Goal: Information Seeking & Learning: Learn about a topic

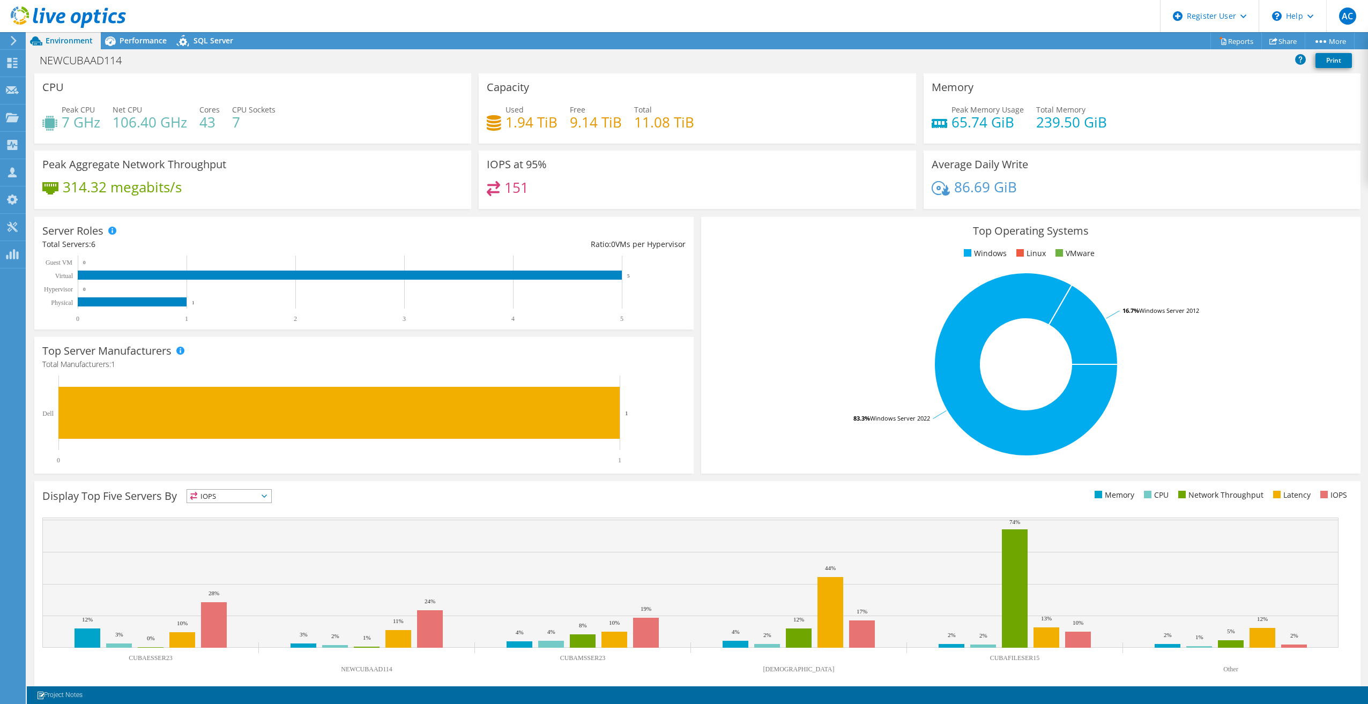
click at [701, 303] on div "Top Operating Systems Windows Linux VMware 83.3% Windows Server 2022 16.7% Wind…" at bounding box center [1030, 345] width 659 height 257
click at [342, 28] on header "AC Dell User [PERSON_NAME] [PERSON_NAME][EMAIL_ADDRESS][PERSON_NAME][DOMAIN_NAM…" at bounding box center [684, 16] width 1368 height 32
click at [702, 329] on div "Top Operating Systems Windows Linux VMware 83.3% Windows Server 2022 16.7% Wind…" at bounding box center [1030, 345] width 659 height 257
click at [389, 83] on div "CPU Peak CPU 7 GHz Net CPU 106.40 GHz Cores 43 CPU Sockets 7" at bounding box center [252, 108] width 437 height 70
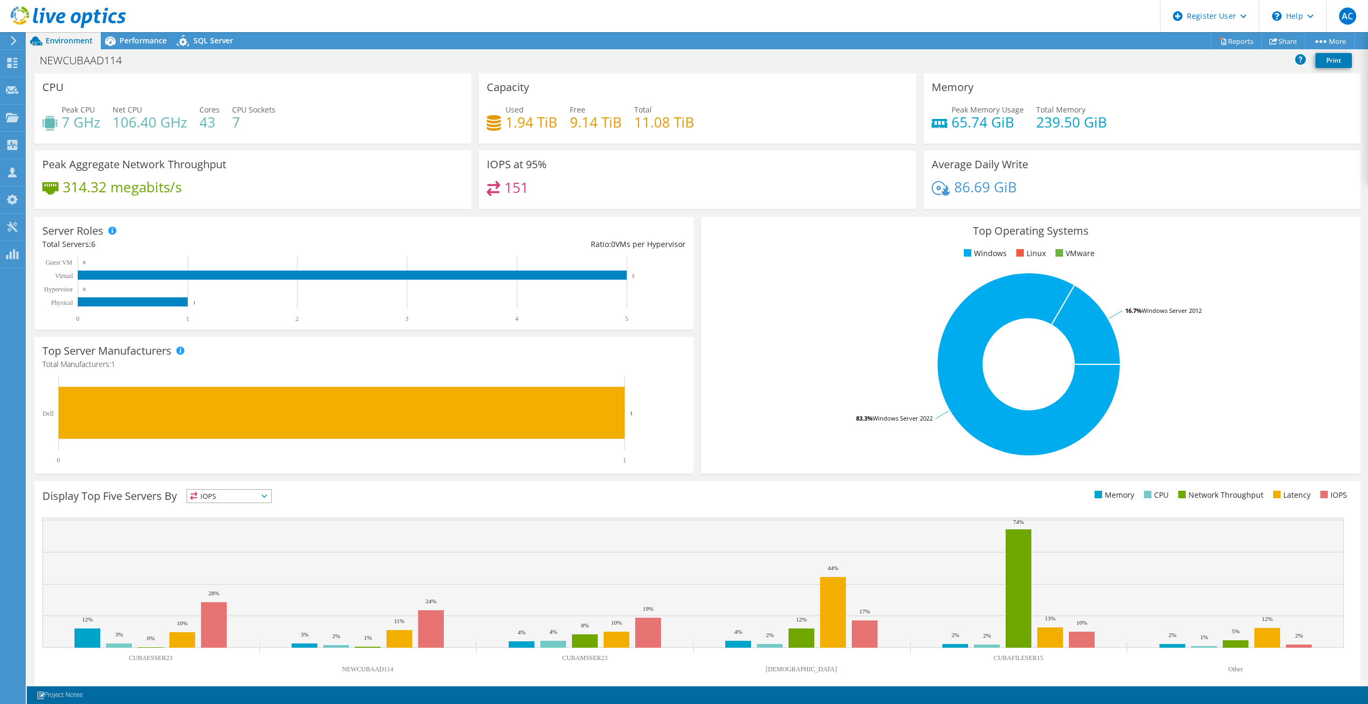
click at [468, 92] on div "CPU Peak CPU 7 GHz Net CPU 106.40 GHz Cores 43 CPU Sockets 7" at bounding box center [252, 108] width 437 height 70
click at [687, 259] on div "Server Roles Physical Servers represent bare metal servers that were targets of…" at bounding box center [363, 273] width 659 height 113
click at [911, 176] on div "IOPS at 95% 151" at bounding box center [697, 180] width 444 height 58
click at [708, 75] on div "Capacity Used 1.94 TiB Free 9.14 TiB Total 11.08 TiB" at bounding box center [697, 108] width 437 height 70
click at [142, 42] on span "Performance" at bounding box center [143, 40] width 47 height 10
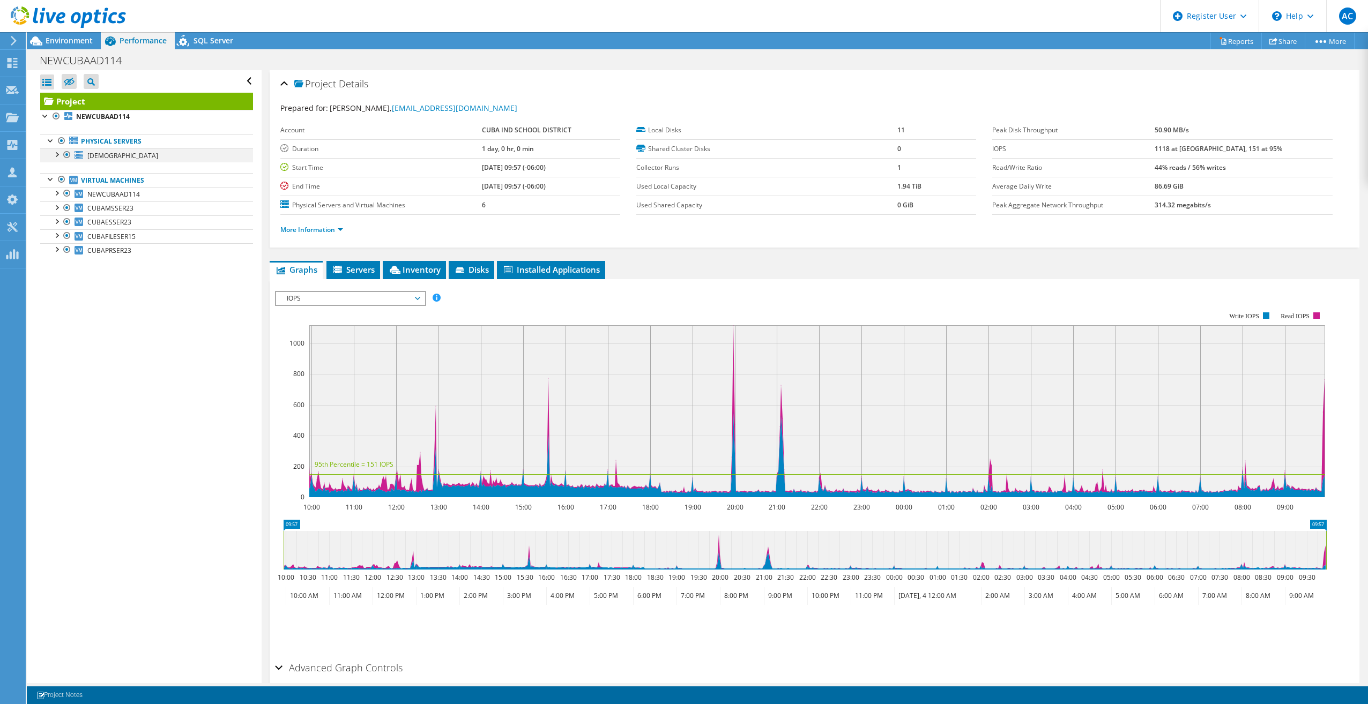
click at [58, 152] on div at bounding box center [56, 153] width 11 height 11
click at [62, 211] on div at bounding box center [61, 210] width 11 height 11
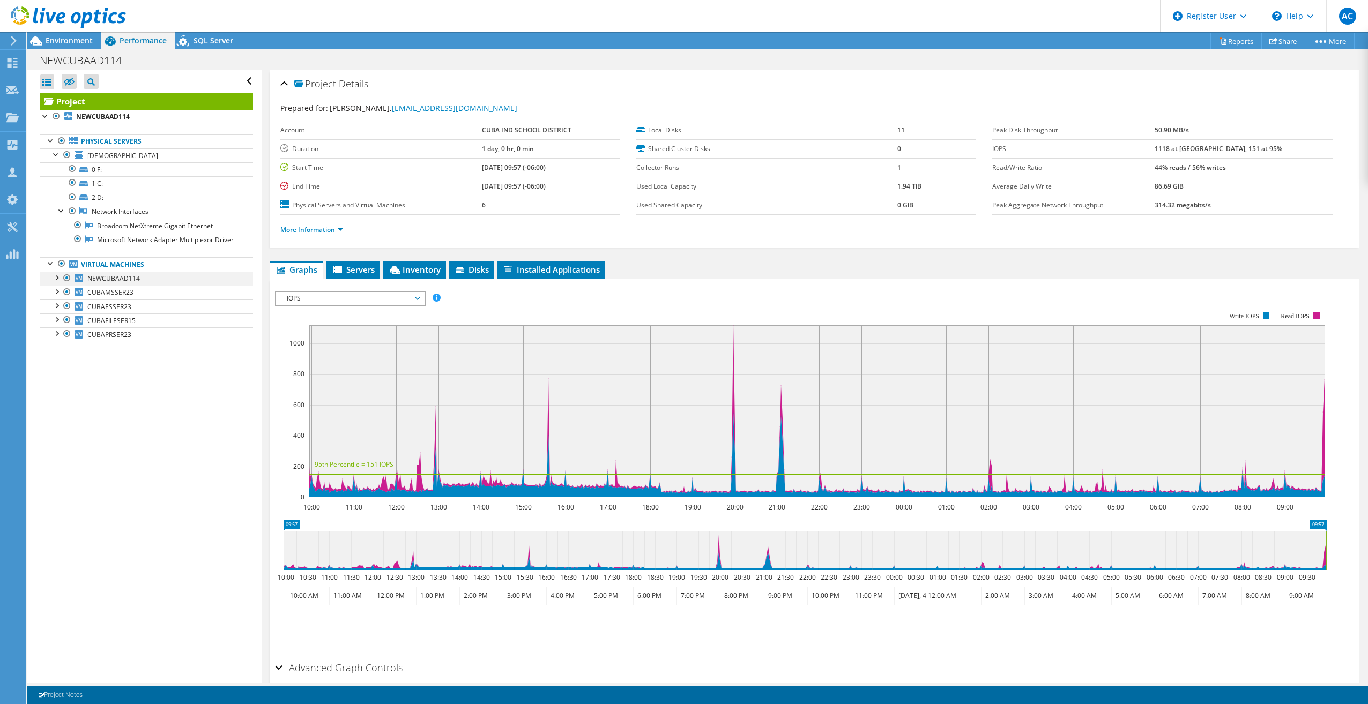
click at [57, 283] on div at bounding box center [56, 277] width 11 height 11
click at [63, 310] on div at bounding box center [61, 305] width 11 height 11
click at [57, 338] on div at bounding box center [56, 333] width 11 height 11
click at [57, 381] on div at bounding box center [56, 375] width 11 height 11
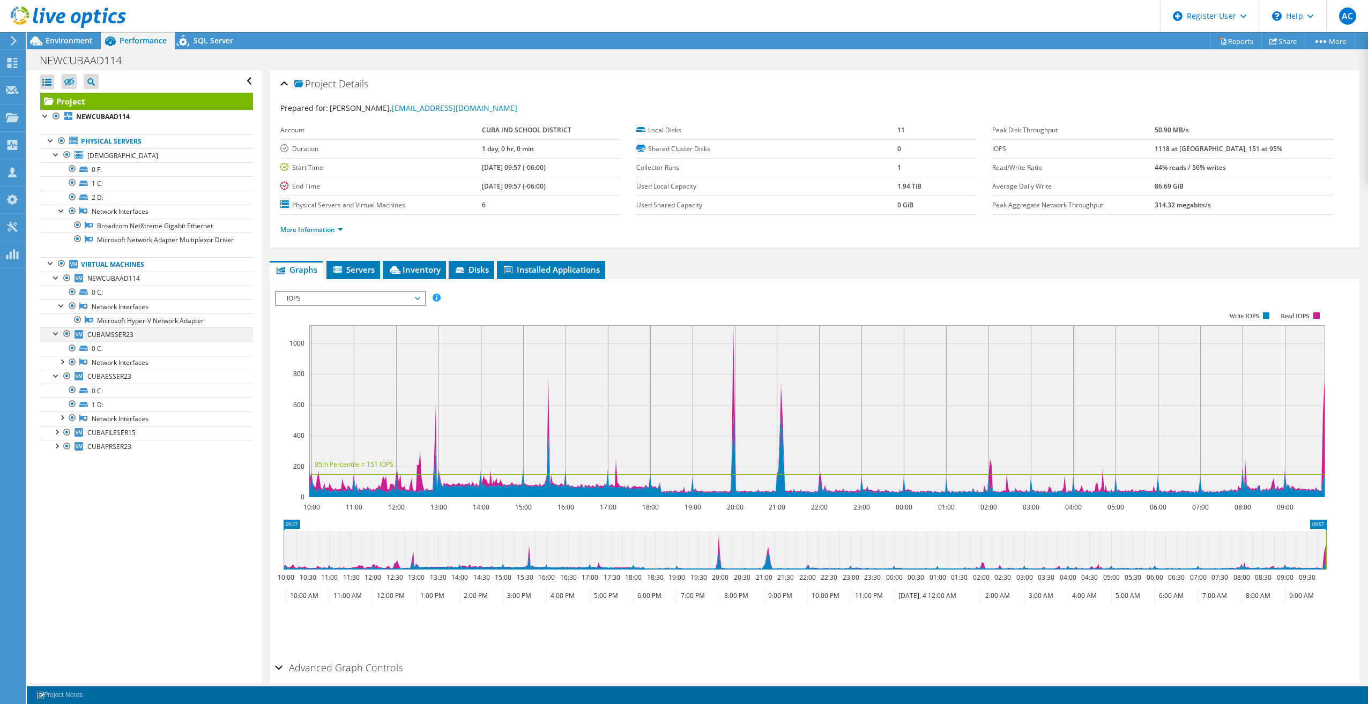
click at [55, 338] on div at bounding box center [56, 333] width 11 height 11
click at [54, 353] on div at bounding box center [56, 347] width 11 height 11
click at [61, 310] on div at bounding box center [61, 305] width 11 height 11
click at [55, 283] on div at bounding box center [56, 277] width 11 height 11
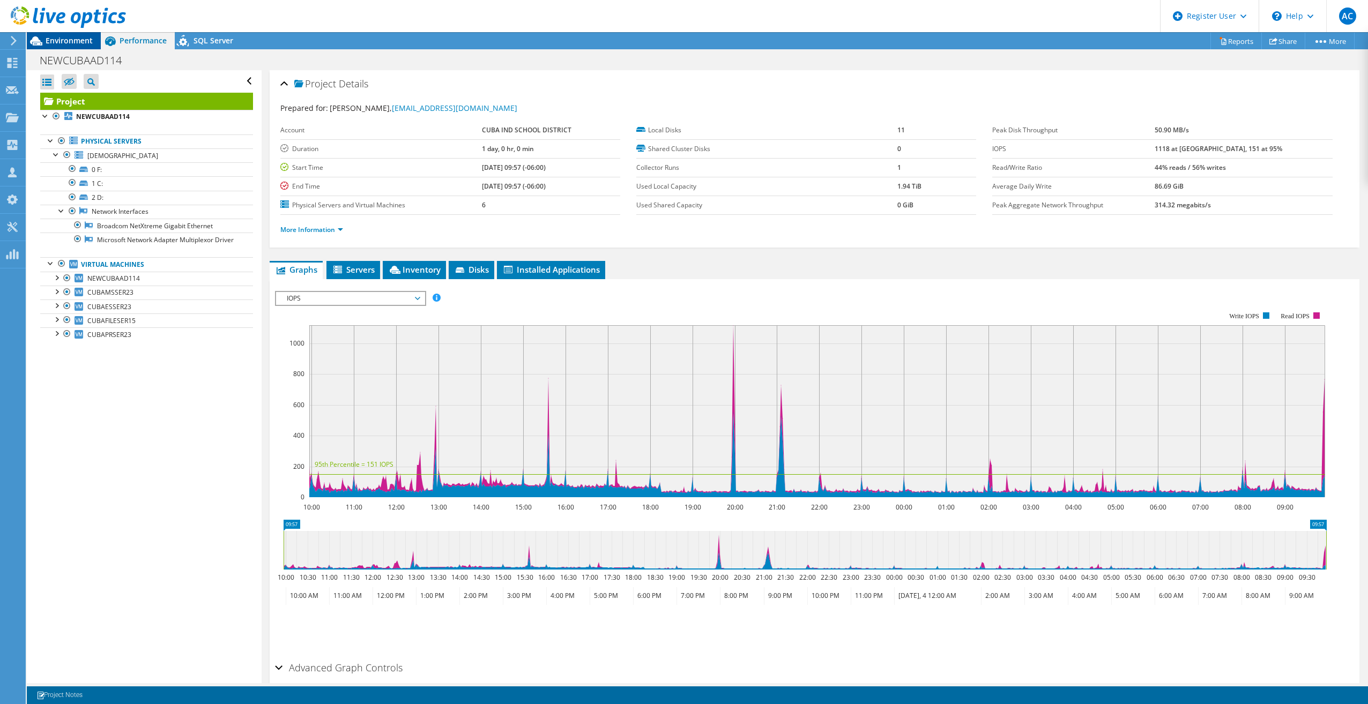
click at [79, 48] on div "Environment" at bounding box center [64, 40] width 74 height 17
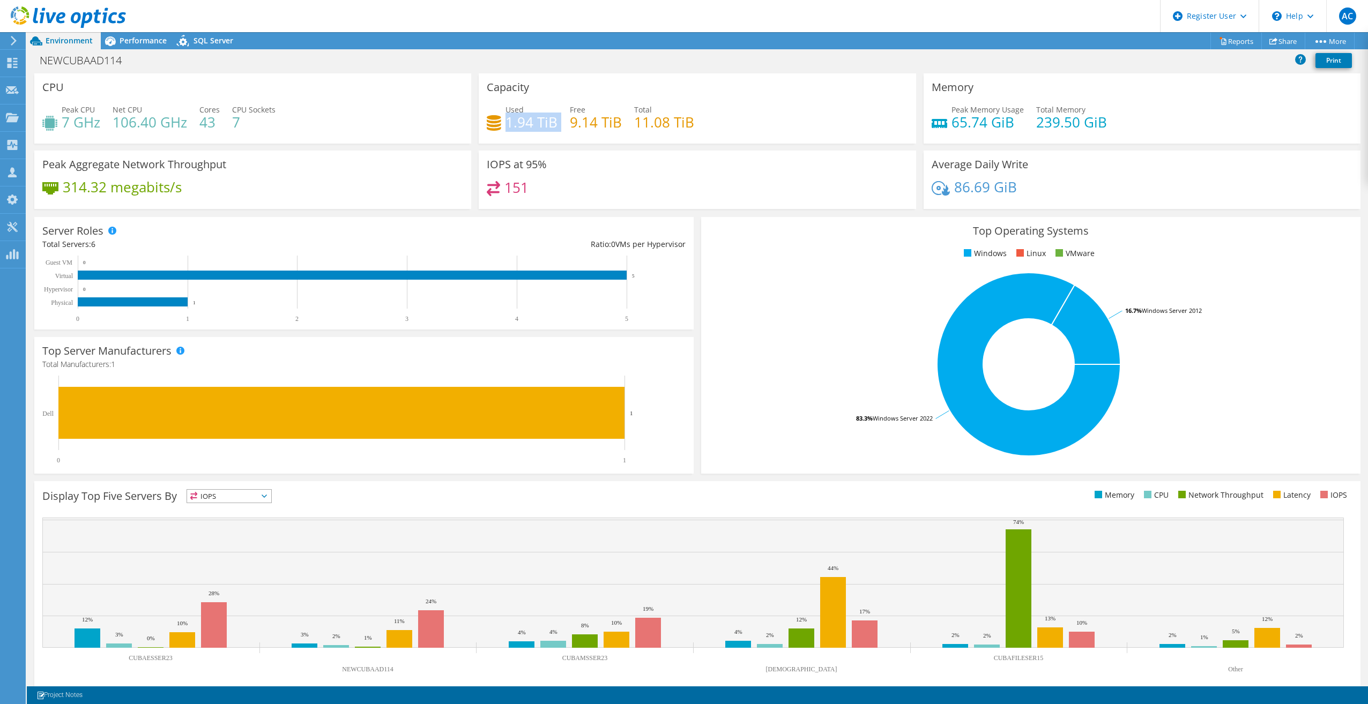
drag, startPoint x: 541, startPoint y: 123, endPoint x: 503, endPoint y: 123, distance: 38.1
click at [503, 123] on div "Used 1.94 TiB Free 9.14 TiB Total 11.08 TiB" at bounding box center [697, 121] width 421 height 35
copy div "1.94 TiB"
click at [532, 128] on h4 "1.94 TiB" at bounding box center [531, 122] width 52 height 12
drag, startPoint x: 554, startPoint y: 125, endPoint x: 507, endPoint y: 123, distance: 47.2
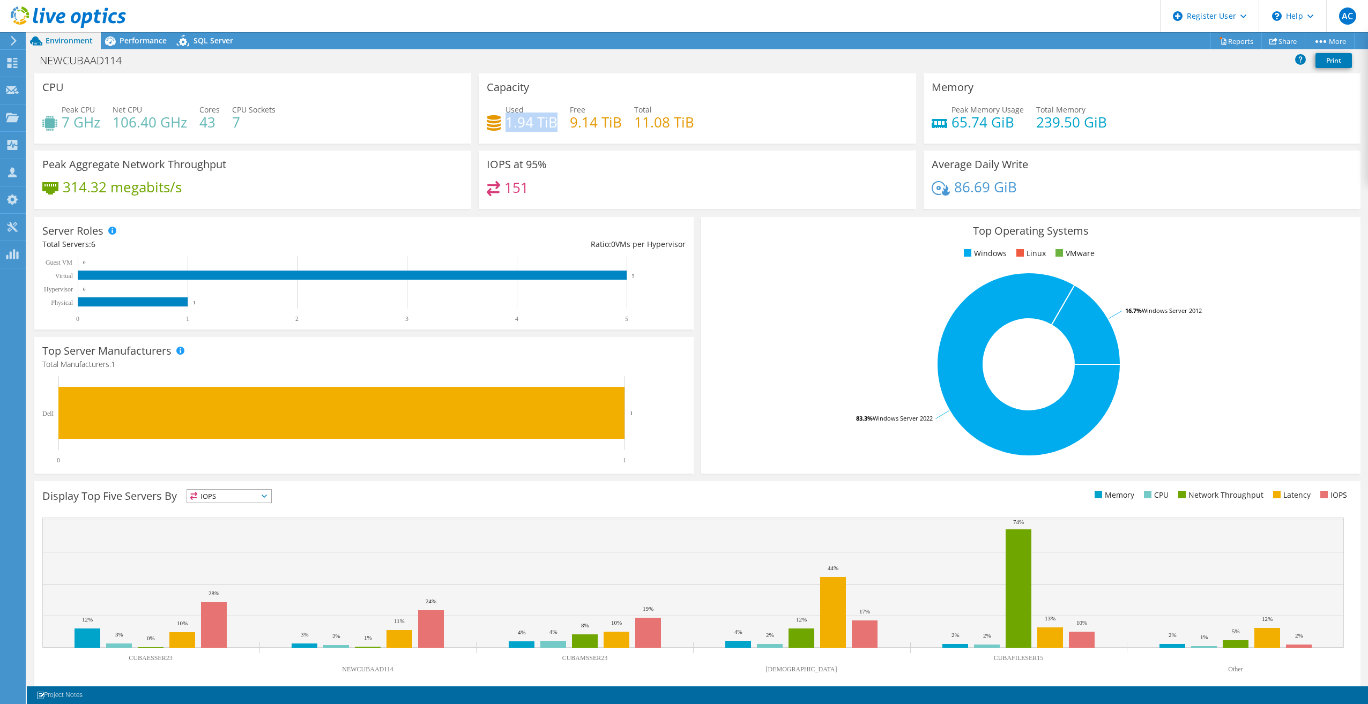
click at [507, 123] on h4 "1.94 TiB" at bounding box center [531, 122] width 52 height 12
drag, startPoint x: 507, startPoint y: 123, endPoint x: 511, endPoint y: 132, distance: 10.3
click at [511, 132] on div "Used 1.94 TiB Free 9.14 TiB Total 11.08 TiB" at bounding box center [697, 121] width 421 height 35
drag, startPoint x: 140, startPoint y: 41, endPoint x: 176, endPoint y: 114, distance: 81.8
click at [140, 41] on span "Performance" at bounding box center [143, 40] width 47 height 10
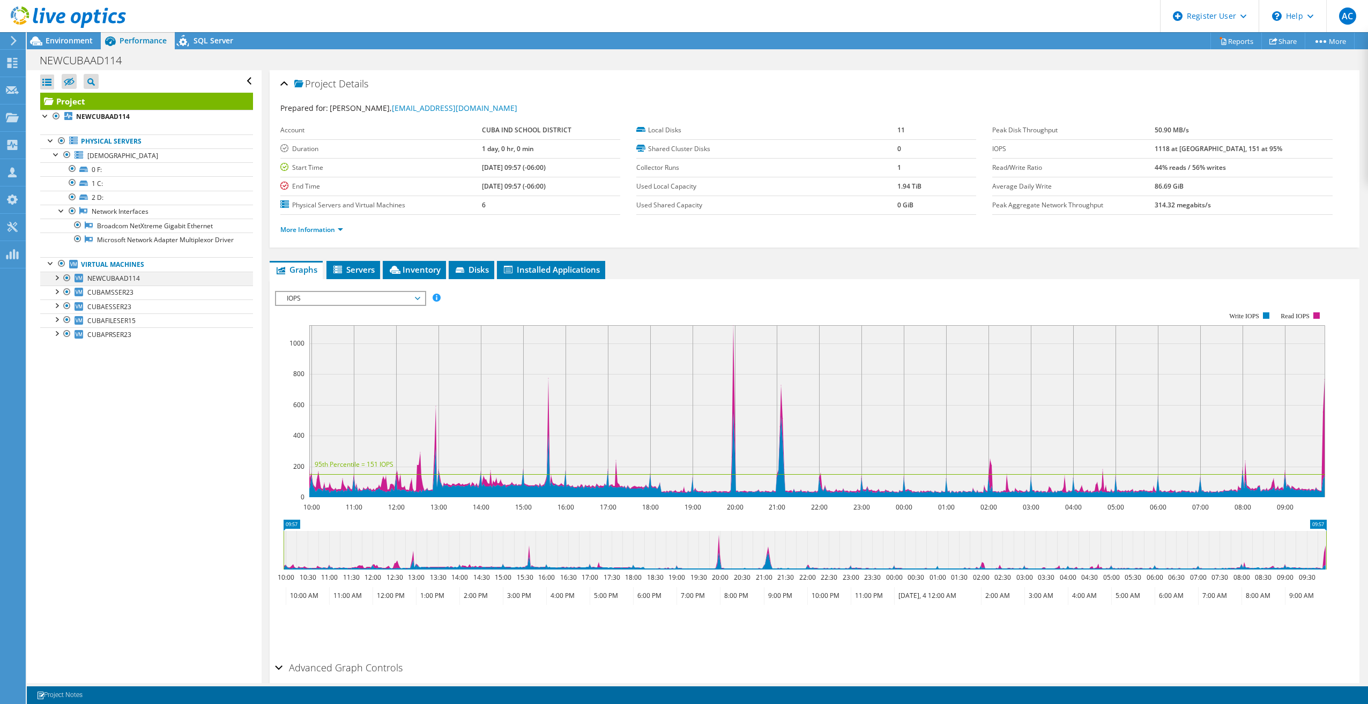
click at [56, 283] on div at bounding box center [56, 277] width 11 height 11
click at [57, 296] on div at bounding box center [56, 291] width 11 height 11
click at [61, 324] on div at bounding box center [61, 319] width 11 height 11
click at [56, 283] on div at bounding box center [56, 277] width 11 height 11
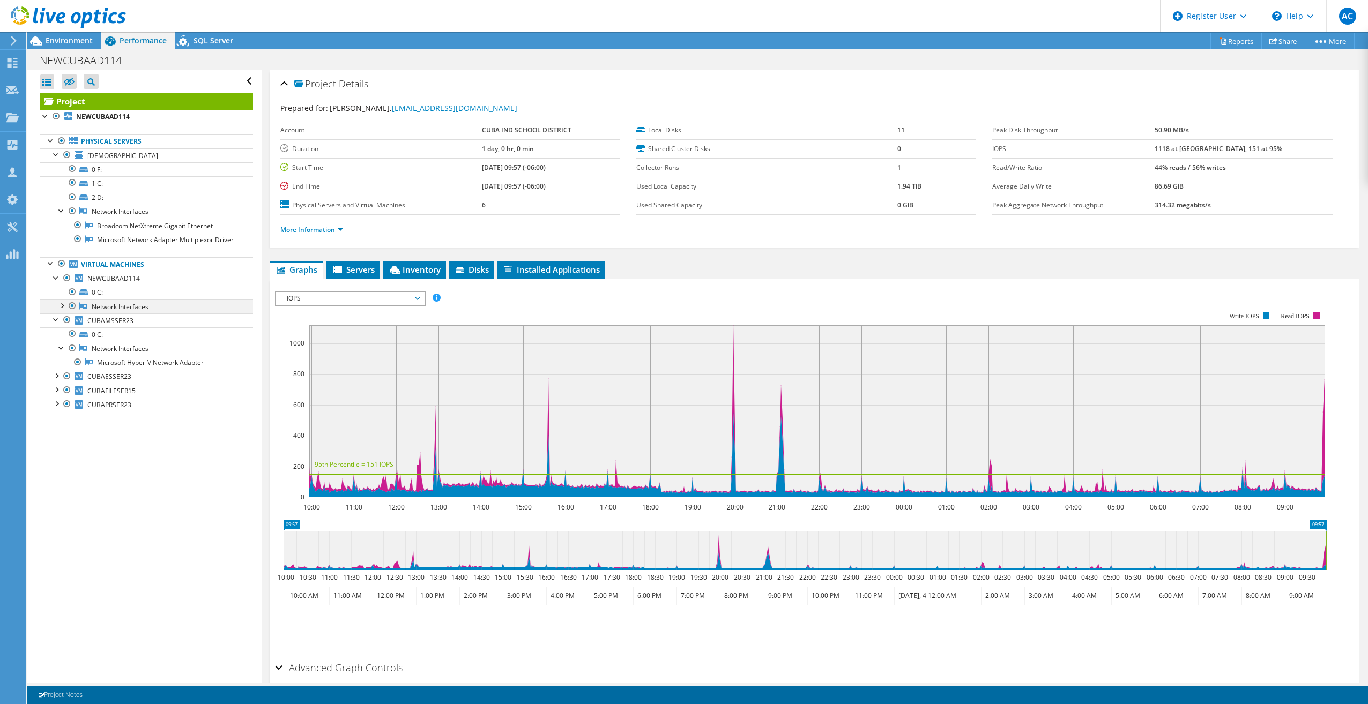
click at [61, 310] on div at bounding box center [61, 305] width 11 height 11
click at [56, 395] on div at bounding box center [56, 389] width 11 height 11
click at [63, 437] on div at bounding box center [61, 431] width 11 height 11
click at [57, 465] on div at bounding box center [56, 459] width 11 height 11
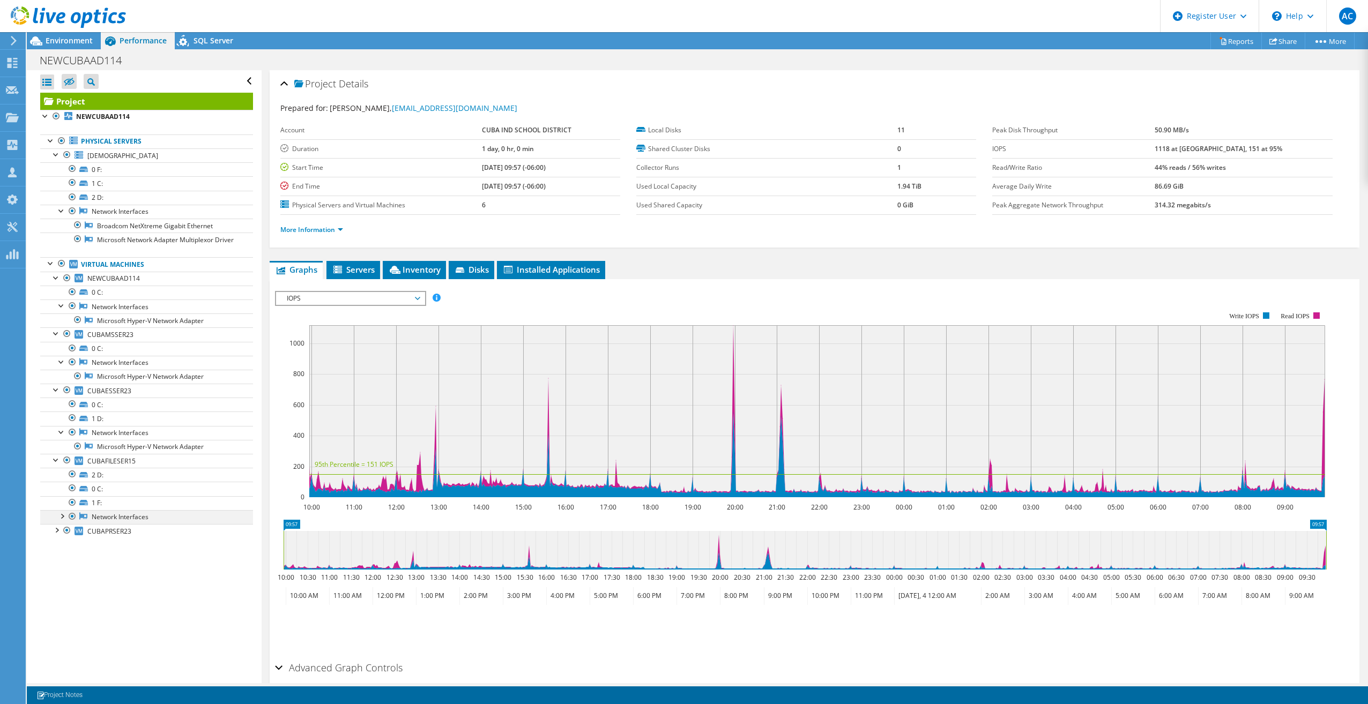
click at [62, 521] on div at bounding box center [61, 515] width 11 height 11
click at [56, 549] on div at bounding box center [56, 543] width 11 height 11
drag, startPoint x: 62, startPoint y: 582, endPoint x: 71, endPoint y: 590, distance: 12.2
click at [62, 577] on div at bounding box center [61, 572] width 11 height 11
click at [49, 268] on div at bounding box center [51, 262] width 11 height 11
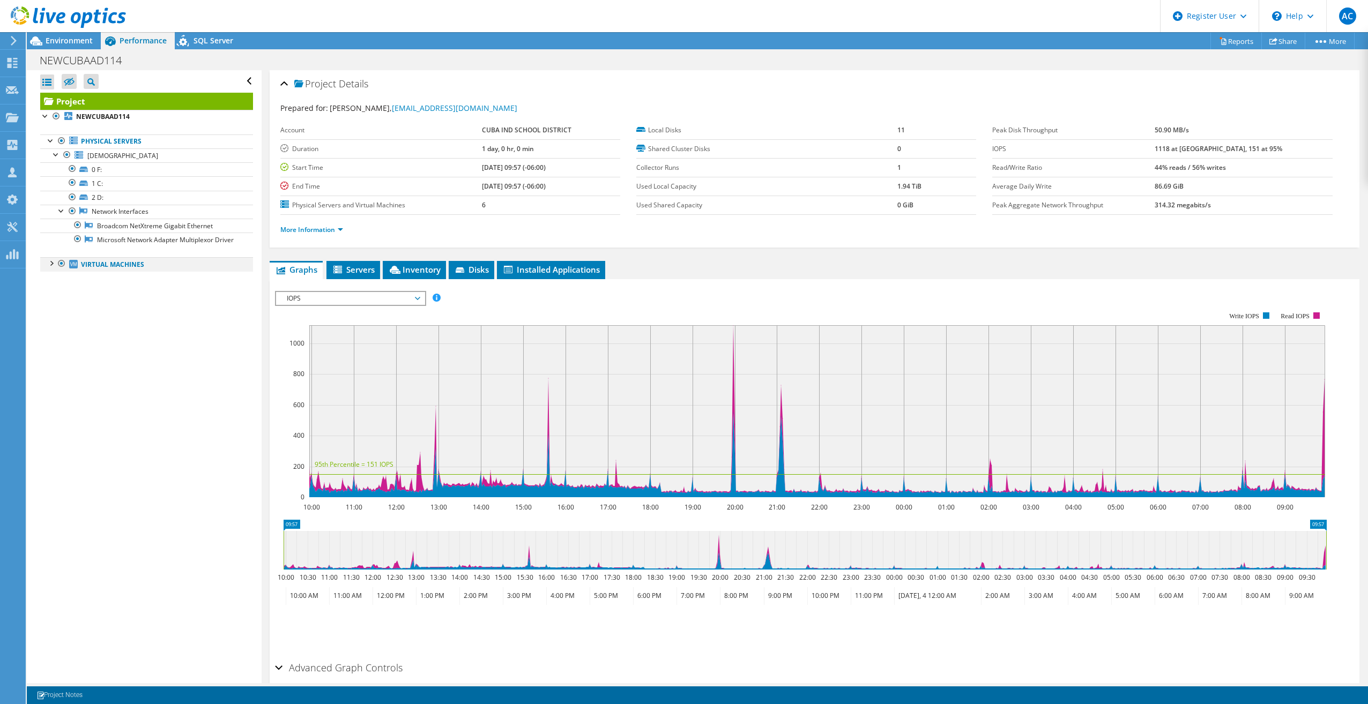
click at [49, 268] on div at bounding box center [51, 262] width 11 height 11
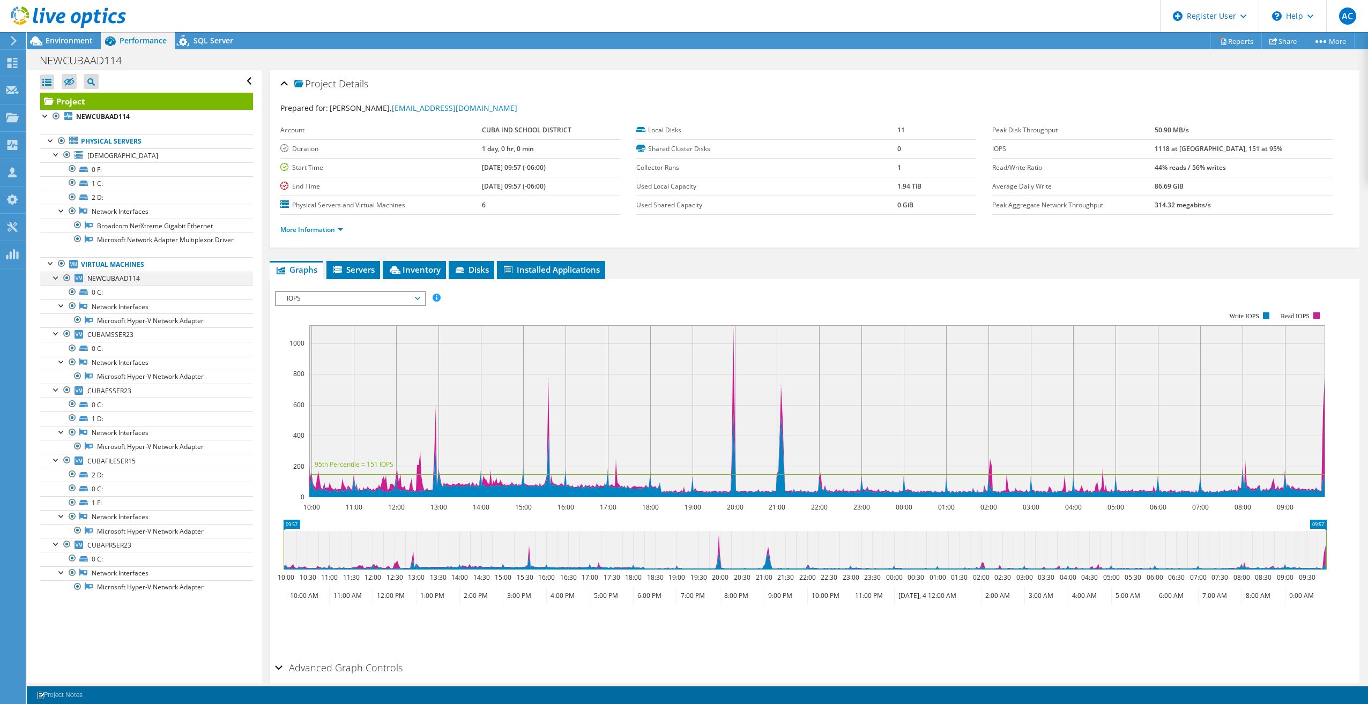
click at [54, 283] on div at bounding box center [56, 277] width 11 height 11
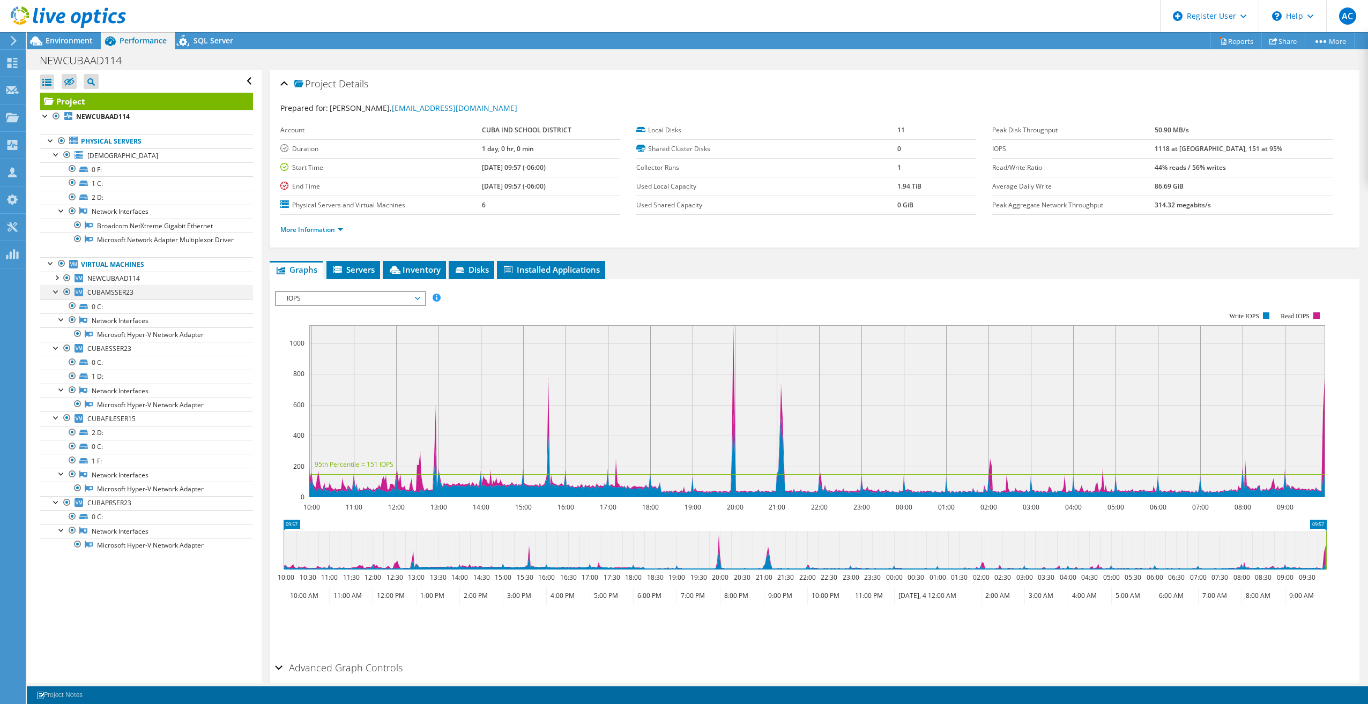
click at [55, 296] on div at bounding box center [56, 291] width 11 height 11
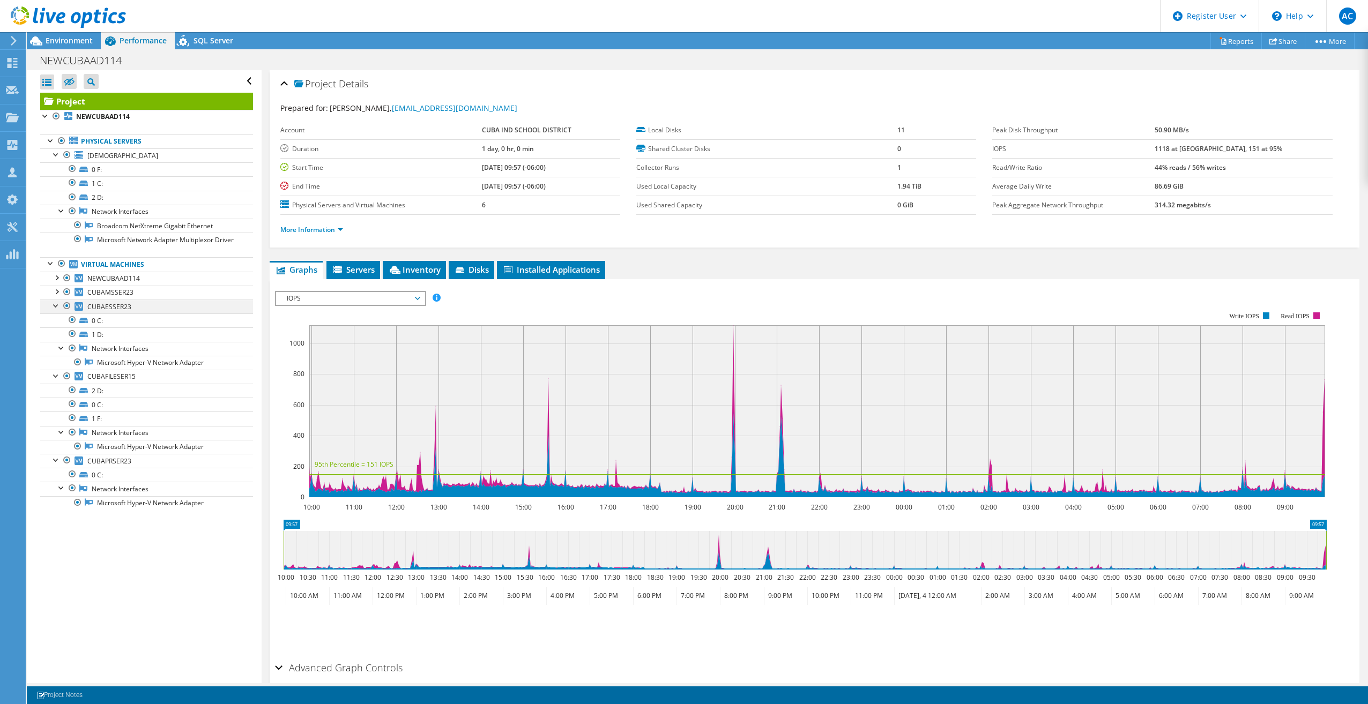
click at [54, 310] on div at bounding box center [56, 305] width 11 height 11
click at [55, 324] on div at bounding box center [56, 319] width 11 height 11
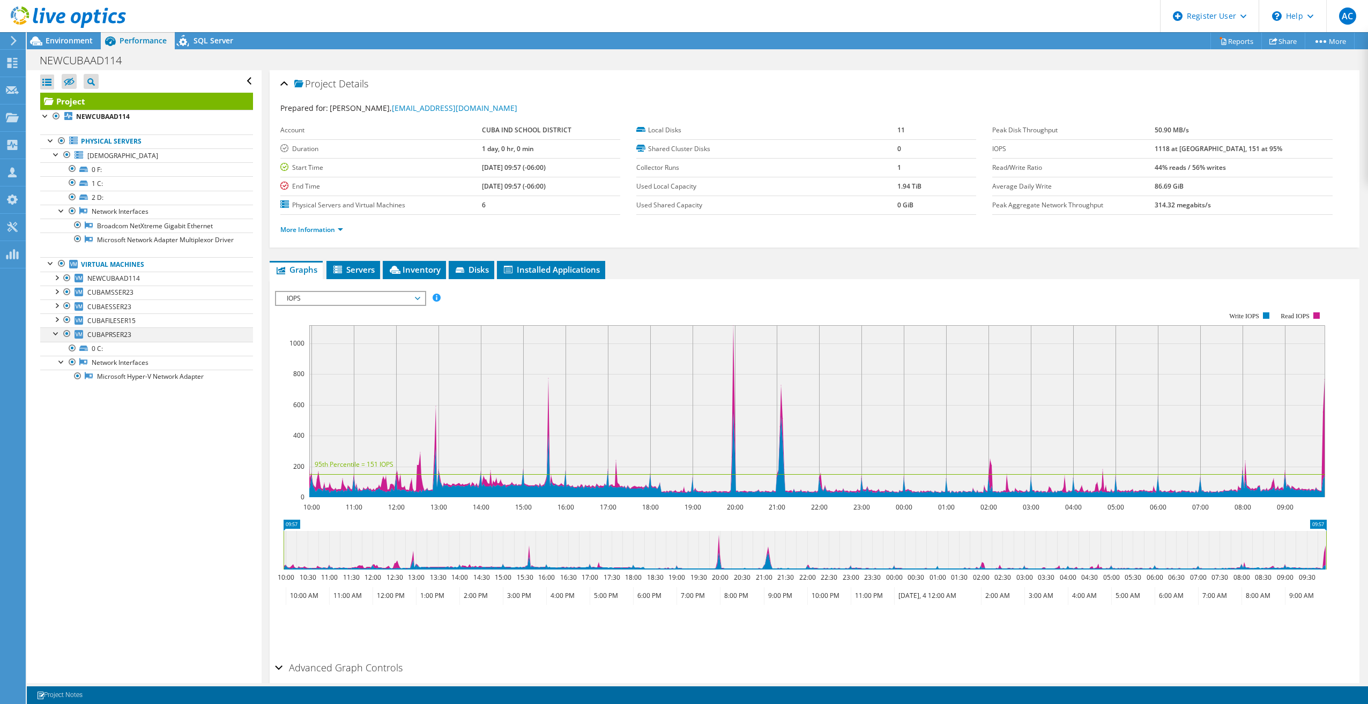
click at [56, 338] on div at bounding box center [56, 333] width 11 height 11
